Goal: Information Seeking & Learning: Find specific fact

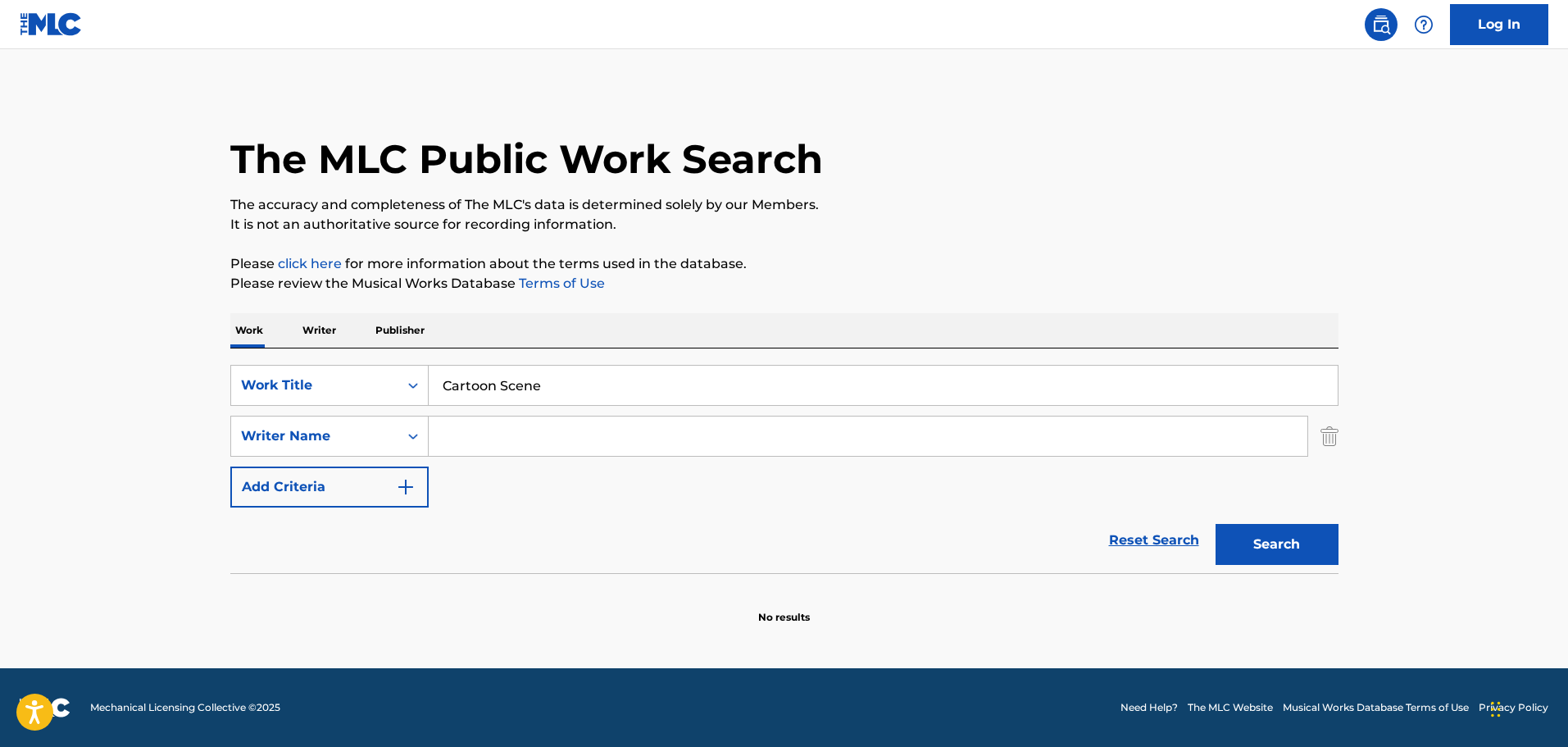
click at [482, 452] on input "Search Form" at bounding box center [867, 436] width 878 height 40
paste input "[PERSON_NAME] [PERSON_NAME]"
click at [1215, 523] on button "Search" at bounding box center [1277, 544] width 123 height 41
drag, startPoint x: 647, startPoint y: 439, endPoint x: 499, endPoint y: 440, distance: 148.0
click at [499, 440] on input "[PERSON_NAME] [PERSON_NAME]" at bounding box center [867, 436] width 878 height 40
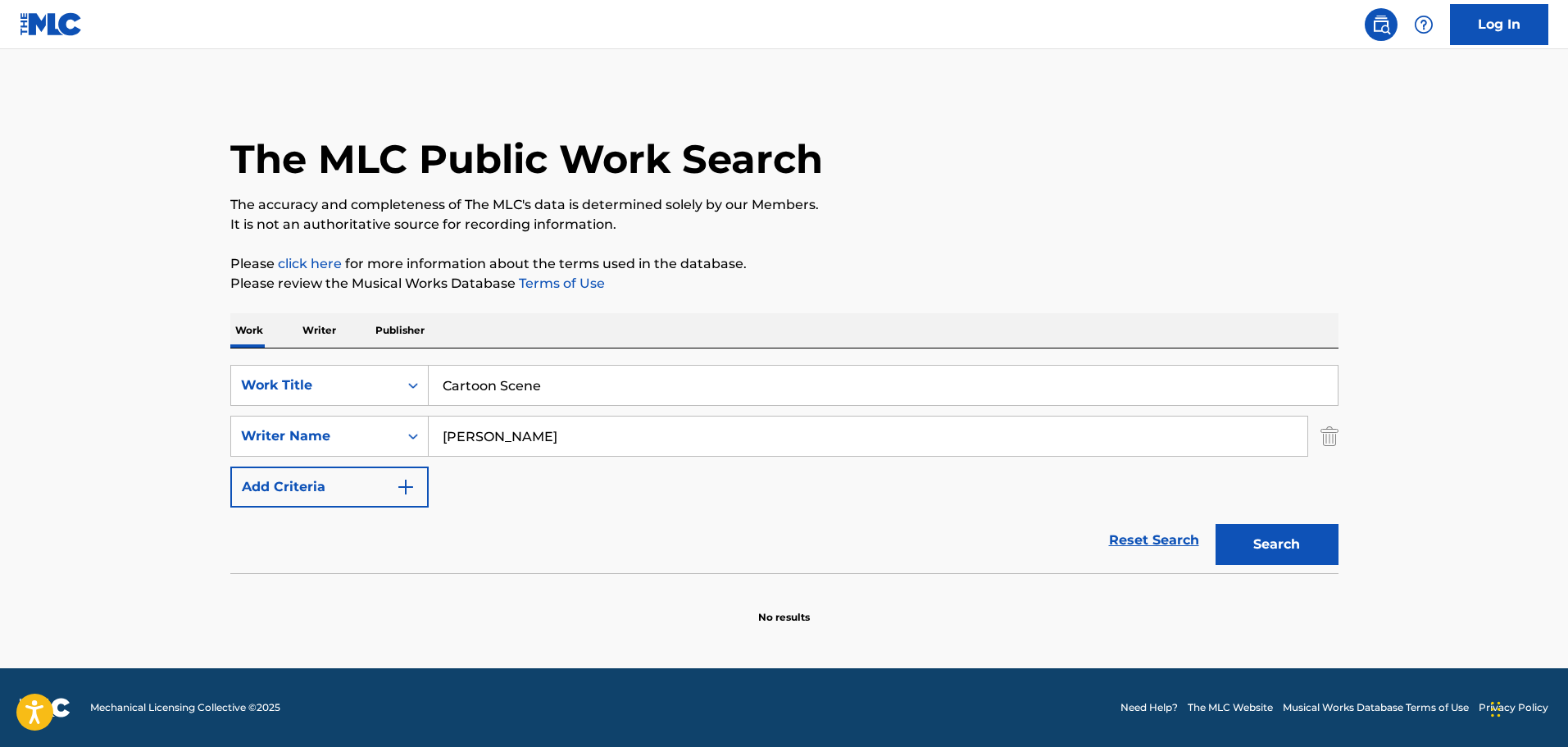
type input "[PERSON_NAME]"
click at [1215, 523] on button "Search" at bounding box center [1277, 544] width 123 height 41
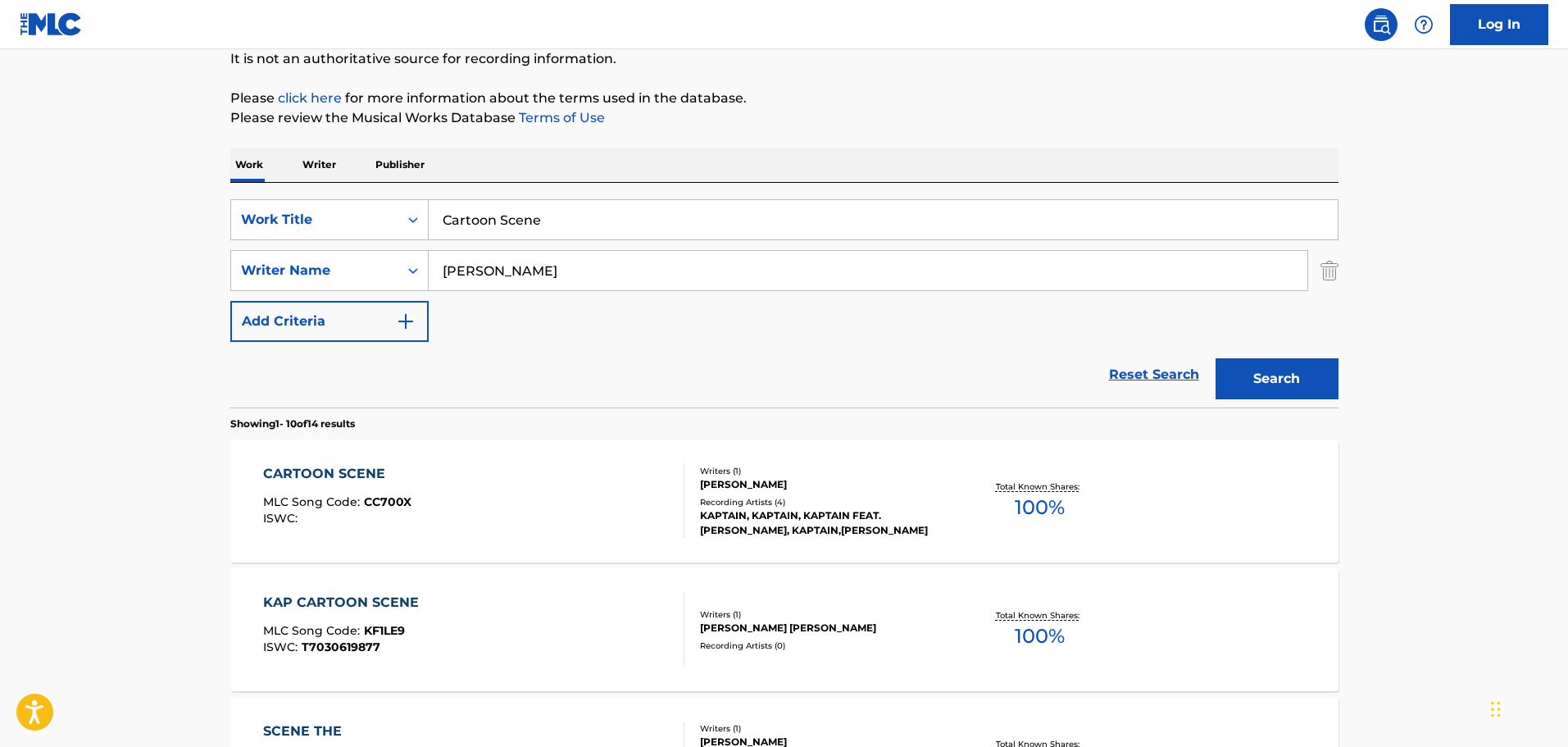
scroll to position [164, 0]
drag, startPoint x: 565, startPoint y: 221, endPoint x: 397, endPoint y: 200, distance: 169.3
click at [397, 200] on div "SearchWithCriteria04621829-e3a4-4670-8a69-644d13a31352 Work Title Cartoon Scene…" at bounding box center [784, 296] width 1108 height 225
paste input "A Five People Gam"
type input "A Five People Game"
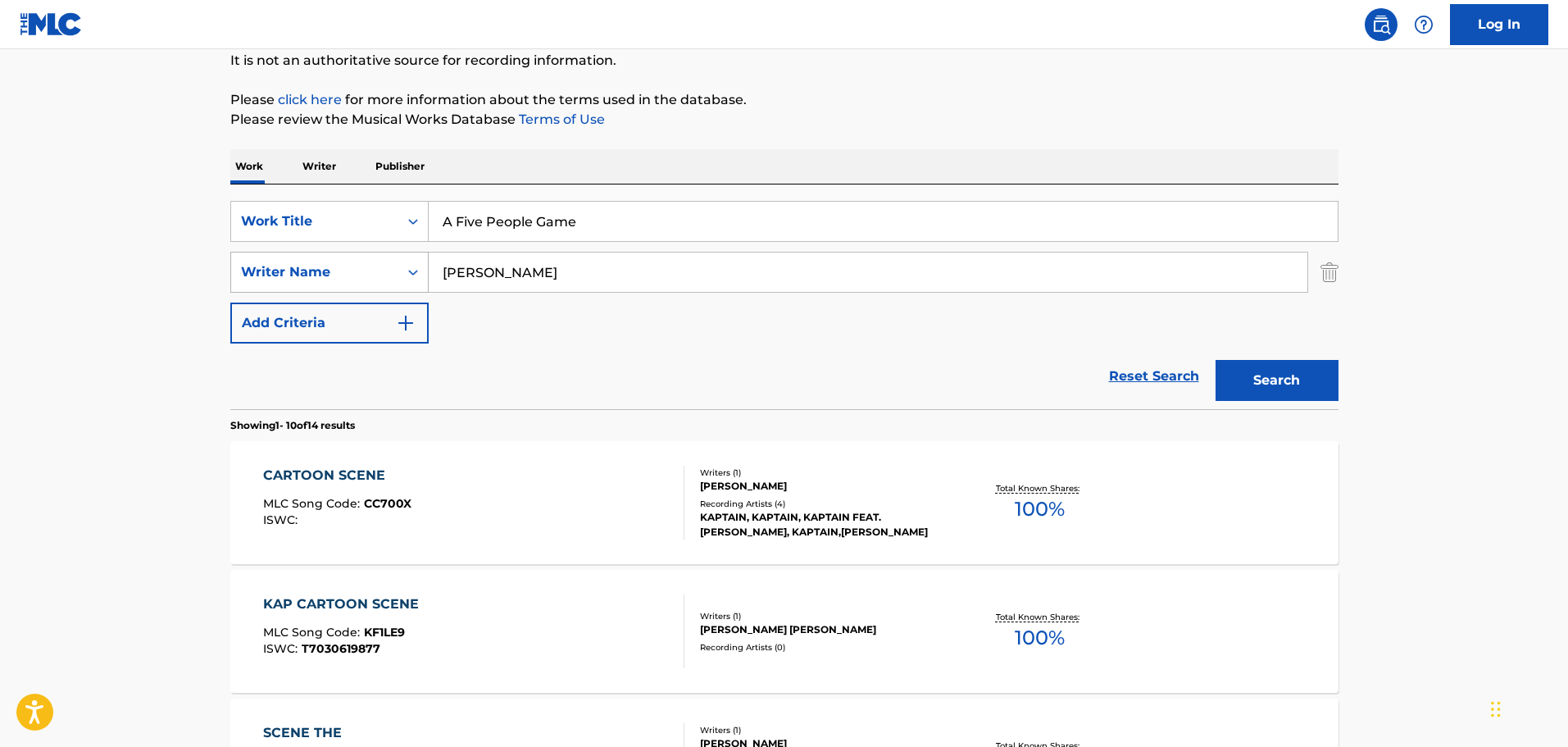
drag, startPoint x: 547, startPoint y: 275, endPoint x: 392, endPoint y: 274, distance: 155.0
click at [392, 274] on div "SearchWithCriteriae550dfd9-5d0d-49fe-b23d-94f1e63ff10d Writer Name [PERSON_NAME]" at bounding box center [784, 272] width 1108 height 41
paste input "[GEOGRAPHIC_DATA]"
type input "[GEOGRAPHIC_DATA]"
click at [1215, 360] on button "Search" at bounding box center [1277, 380] width 123 height 41
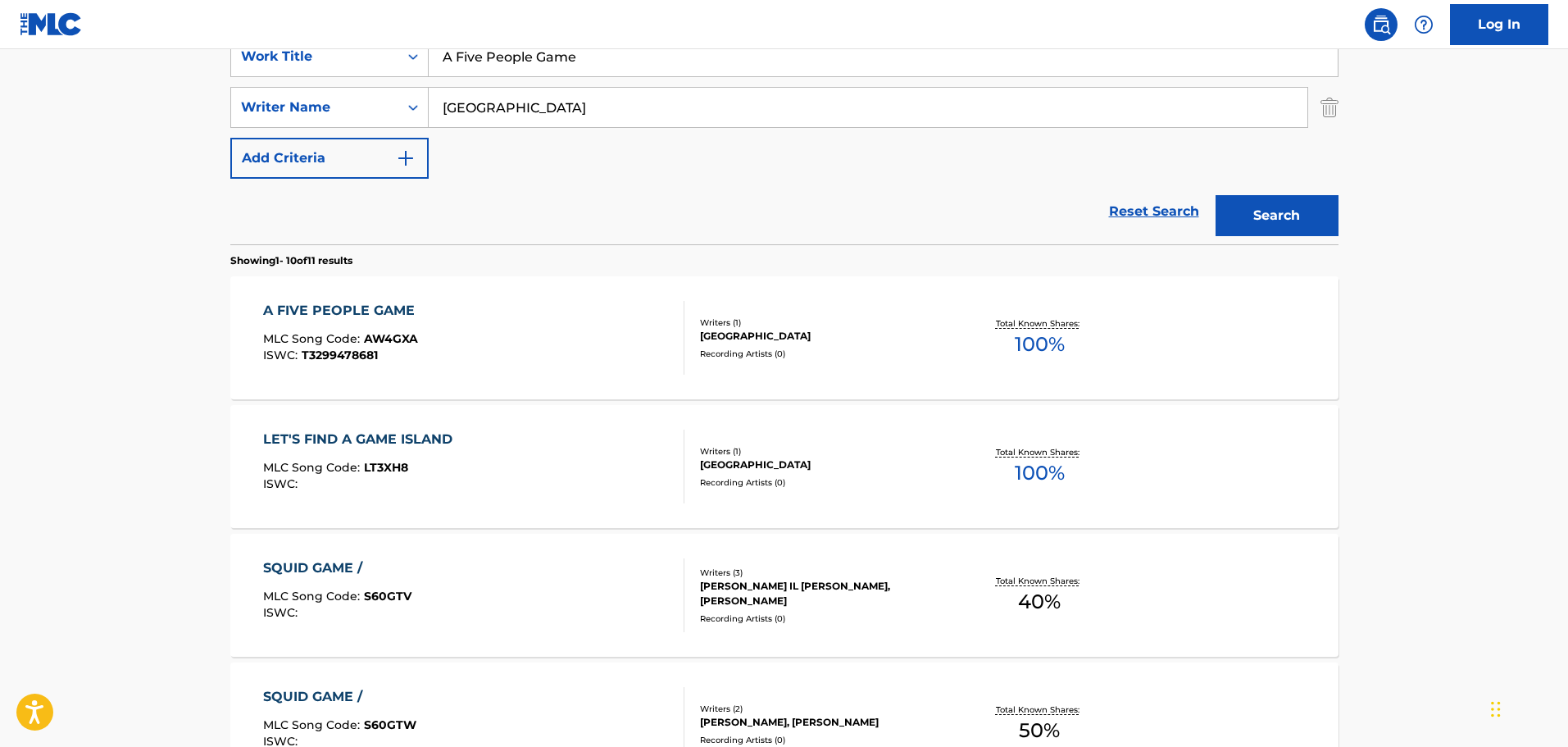
scroll to position [328, 0]
click at [862, 353] on div "Recording Artists ( 0 )" at bounding box center [823, 354] width 248 height 13
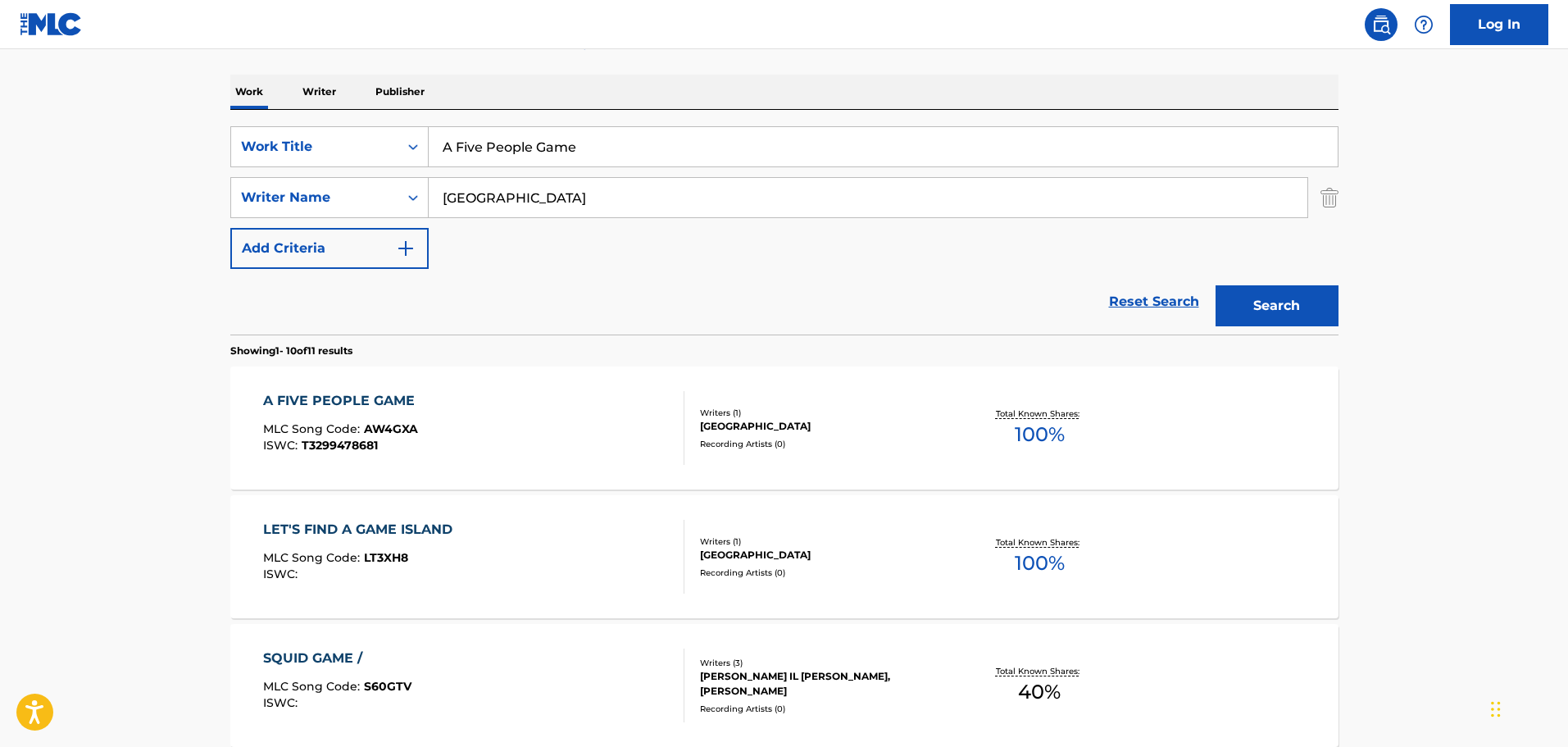
scroll to position [328, 0]
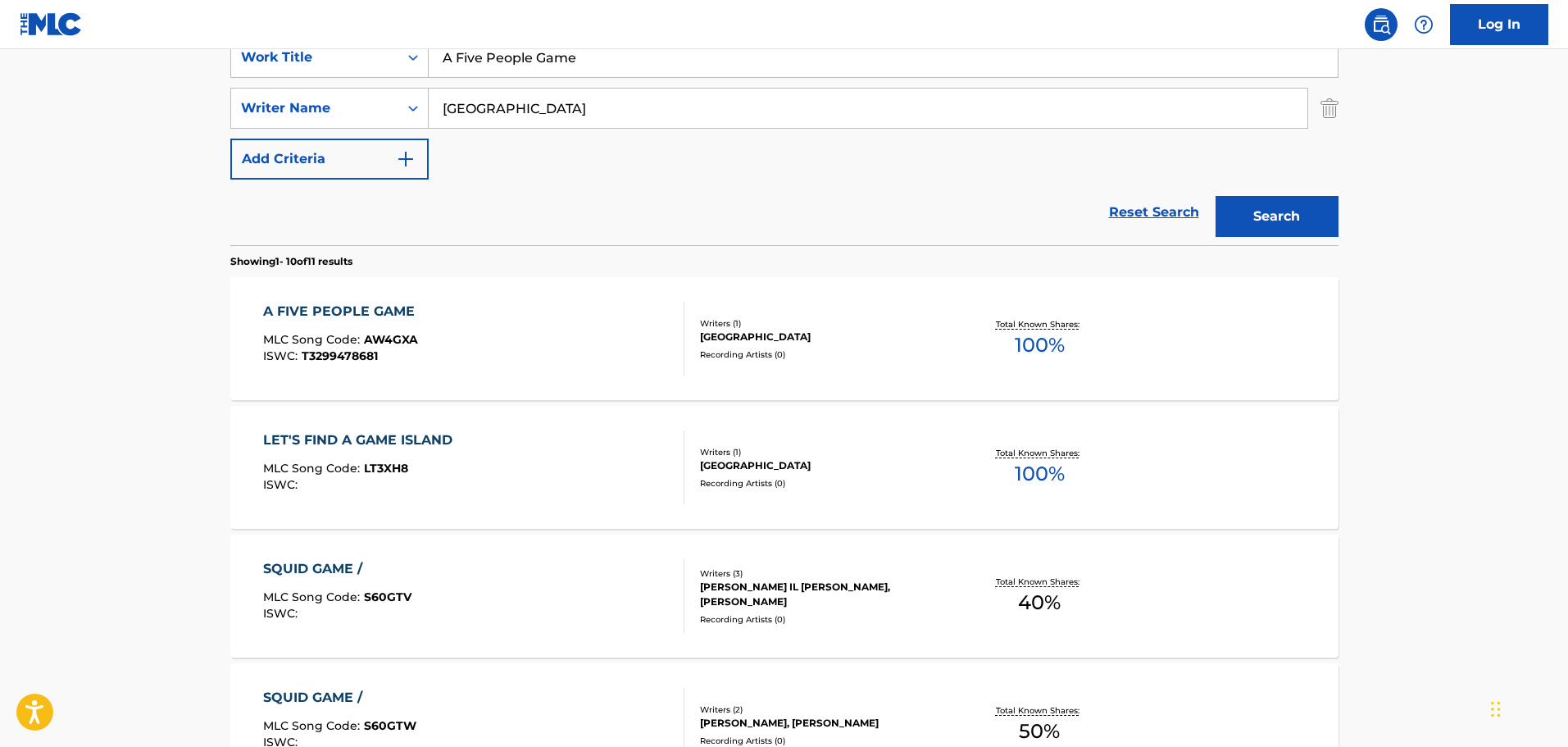
click at [595, 327] on div "A FIVE PEOPLE GAME MLC Song Code : AW4GXA ISWC : T3299478681" at bounding box center [473, 338] width 421 height 74
